Goal: Information Seeking & Learning: Learn about a topic

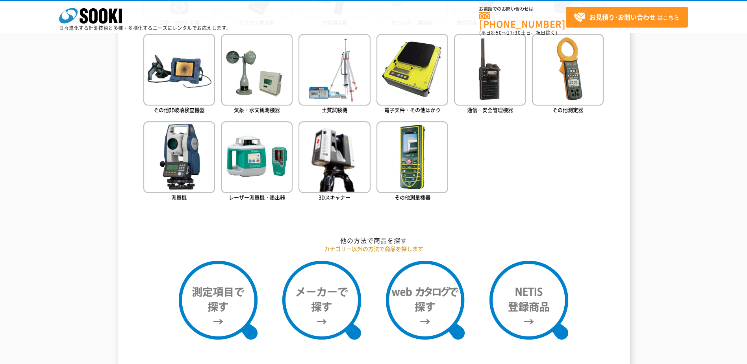
scroll to position [472, 0]
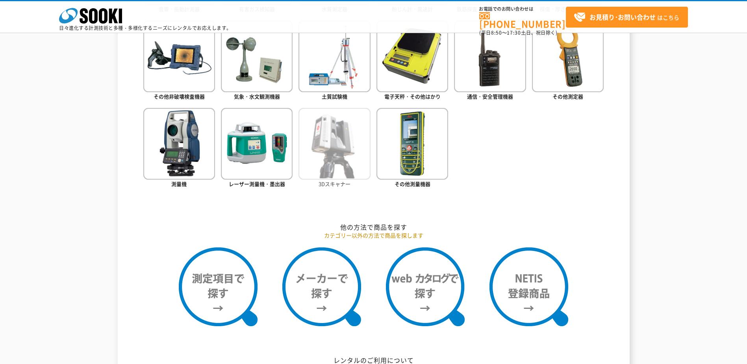
click at [338, 163] on img at bounding box center [334, 144] width 72 height 72
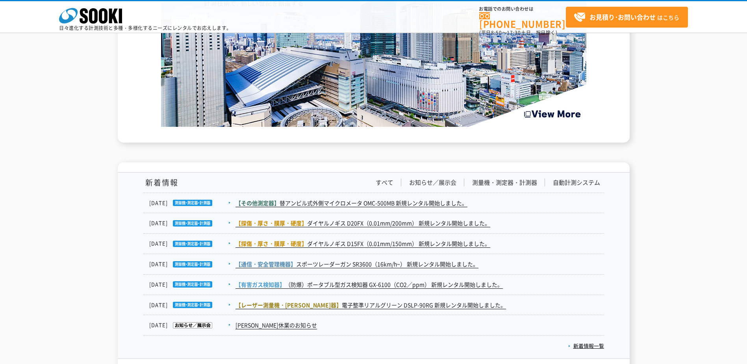
scroll to position [1181, 0]
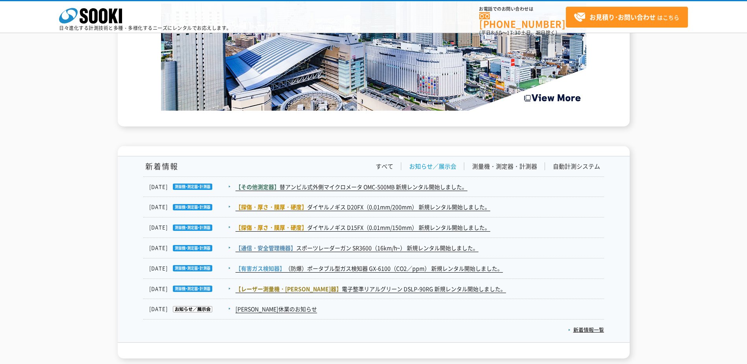
click at [432, 167] on link "お知らせ／展示会" at bounding box center [432, 166] width 47 height 8
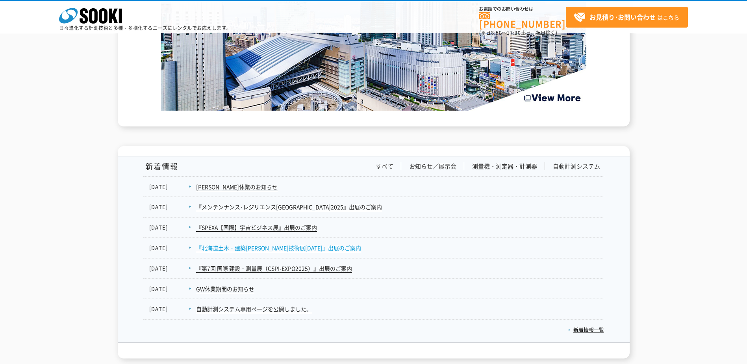
click at [262, 251] on link "『北海道土木・建築未来技術展2025』出展のご案内" at bounding box center [278, 248] width 165 height 8
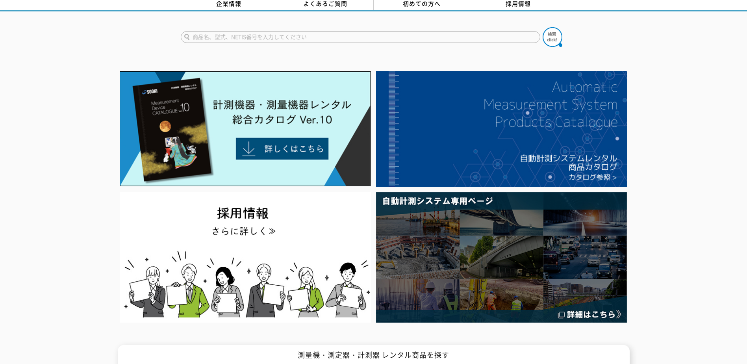
scroll to position [0, 0]
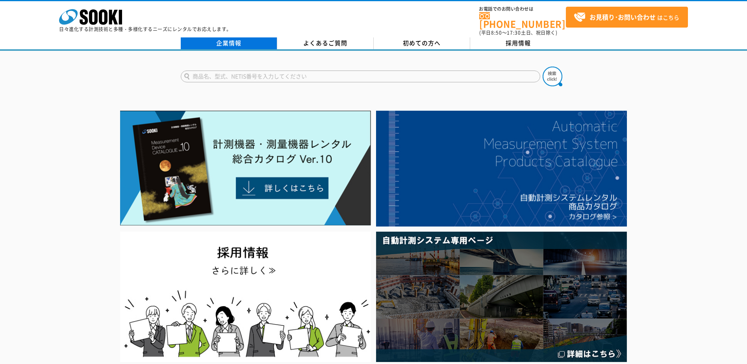
click at [222, 37] on link "企業情報" at bounding box center [229, 43] width 96 height 12
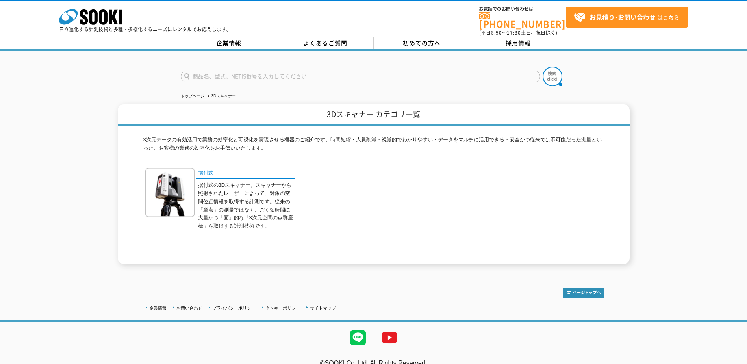
click at [665, 178] on div "3Dスキャナー カテゴリ一覧 3次元データの有効活用で業務の効率化と可視化を実現させる機器のご紹介です。時間短縮・人員削減・視覚的でわかりやすい・データをマル…" at bounding box center [373, 183] width 747 height 159
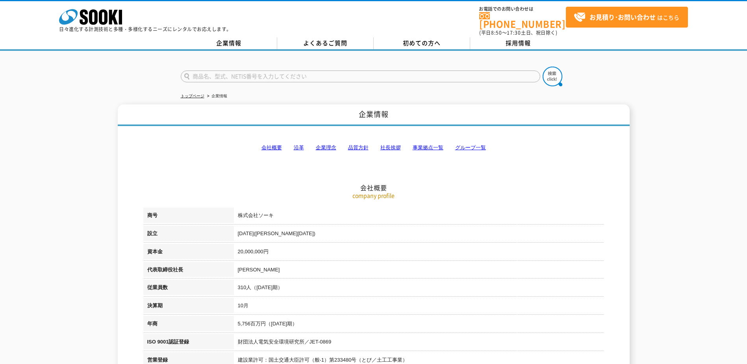
click at [100, 25] on link "株式会社 ソーキ" at bounding box center [90, 22] width 63 height 7
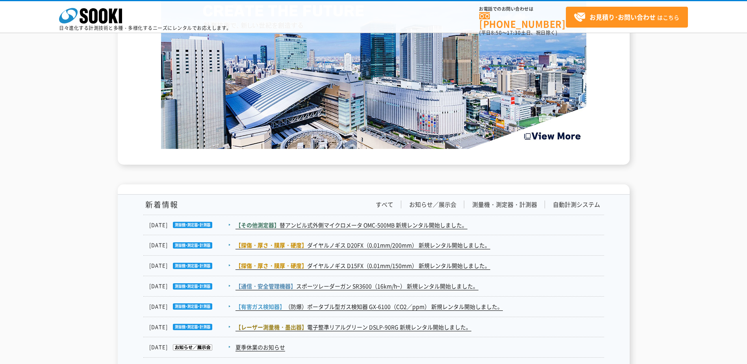
scroll to position [1130, 0]
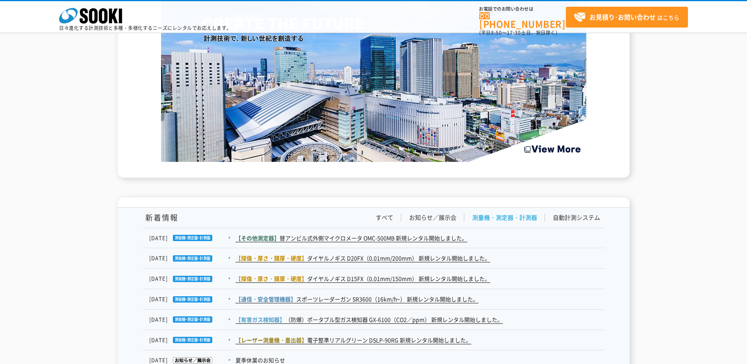
click at [510, 217] on link "測量機・測定器・計測器" at bounding box center [504, 217] width 65 height 8
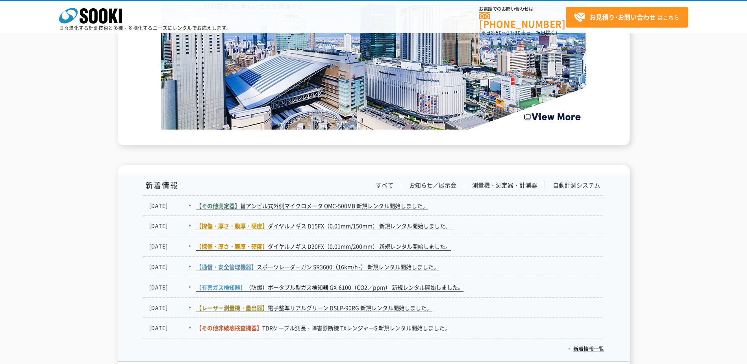
scroll to position [1209, 0]
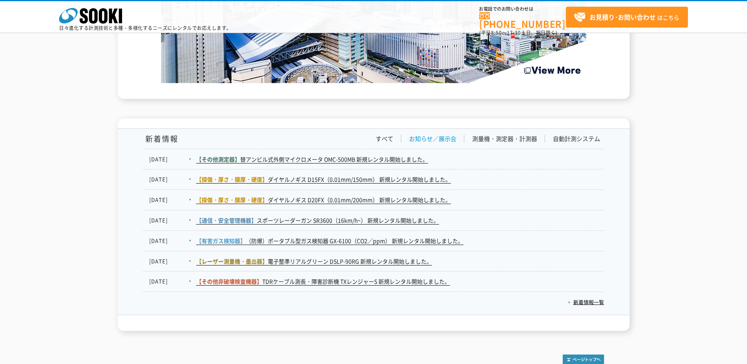
click at [434, 142] on link "お知らせ／展示会" at bounding box center [432, 139] width 47 height 8
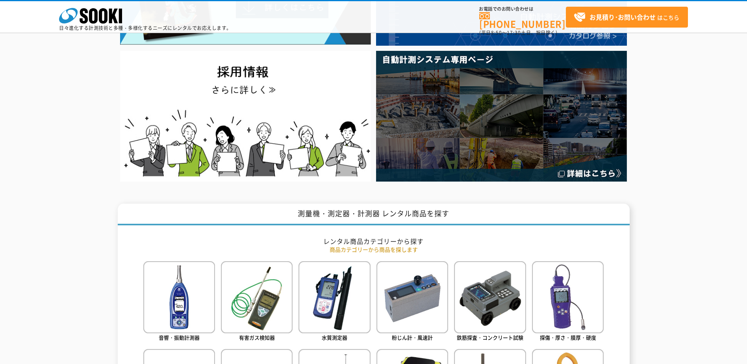
scroll to position [146, 0]
